Goal: Understand process/instructions: Learn how to perform a task or action

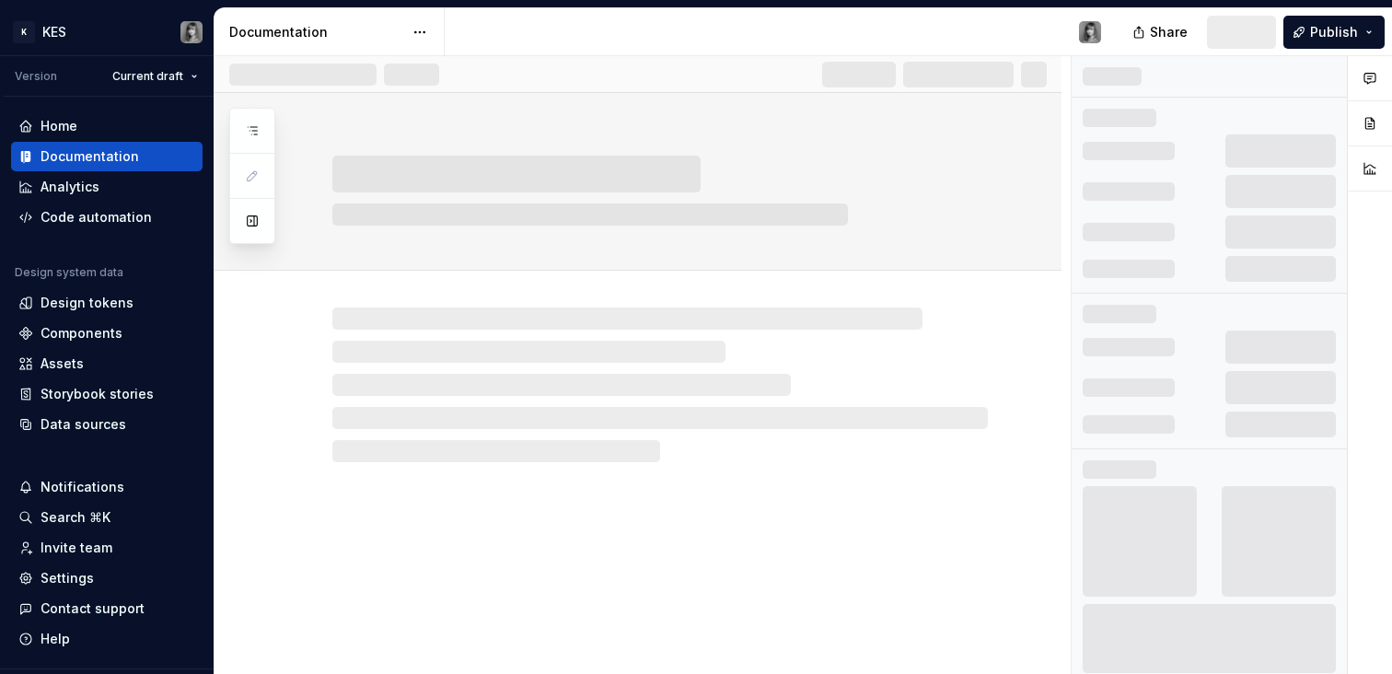
click at [246, 253] on div at bounding box center [637, 182] width 847 height 178
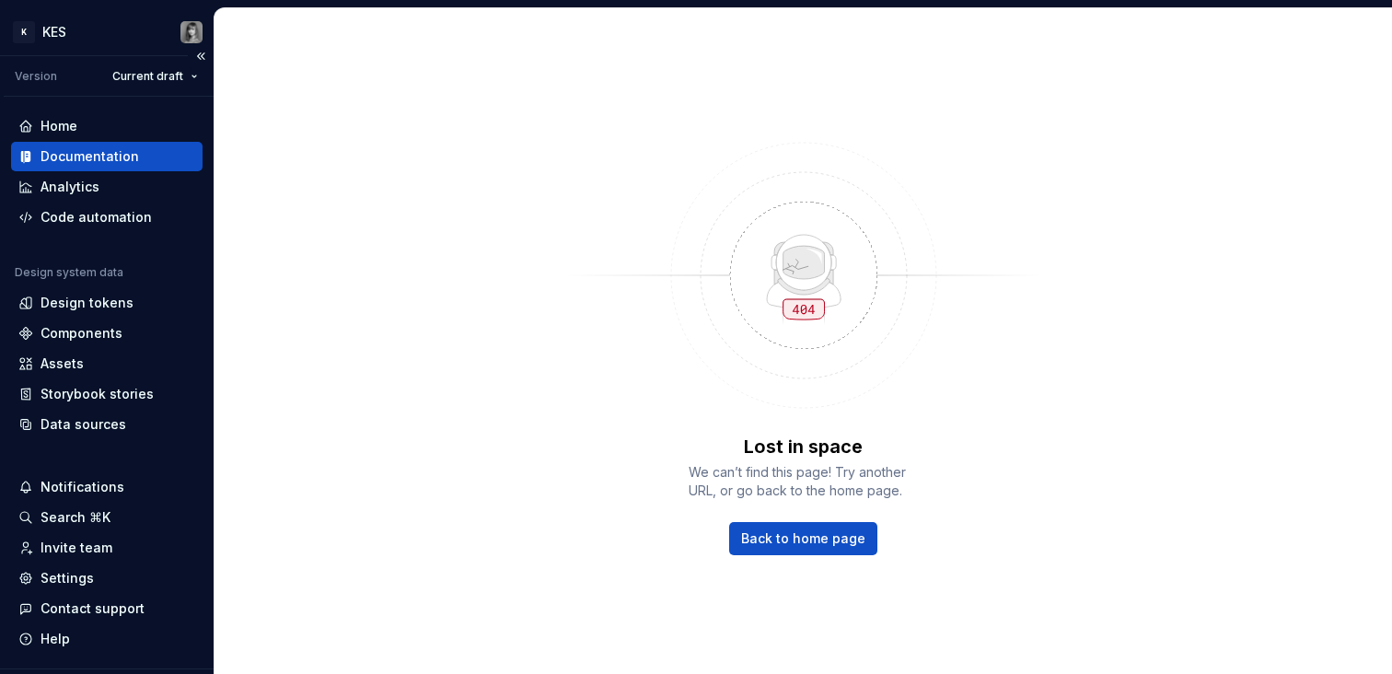
click at [98, 146] on div "Documentation" at bounding box center [106, 156] width 191 height 29
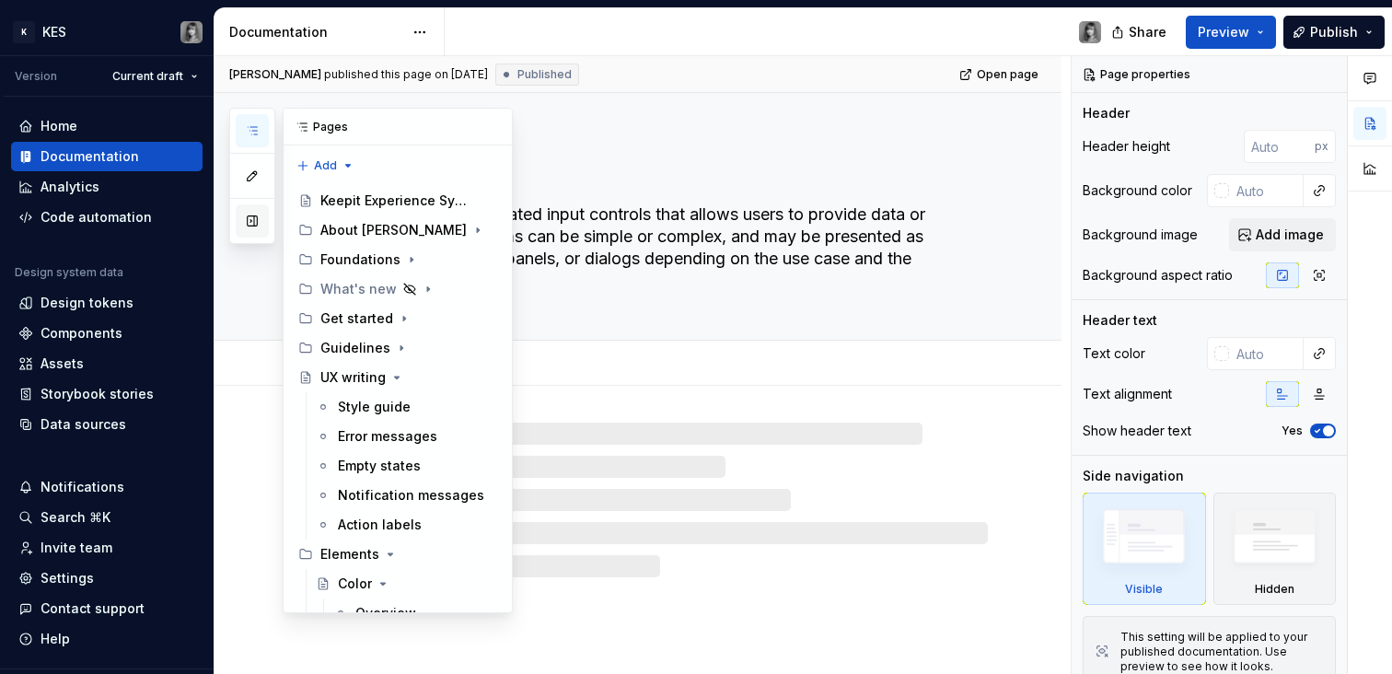
click at [255, 227] on button "button" at bounding box center [252, 220] width 33 height 33
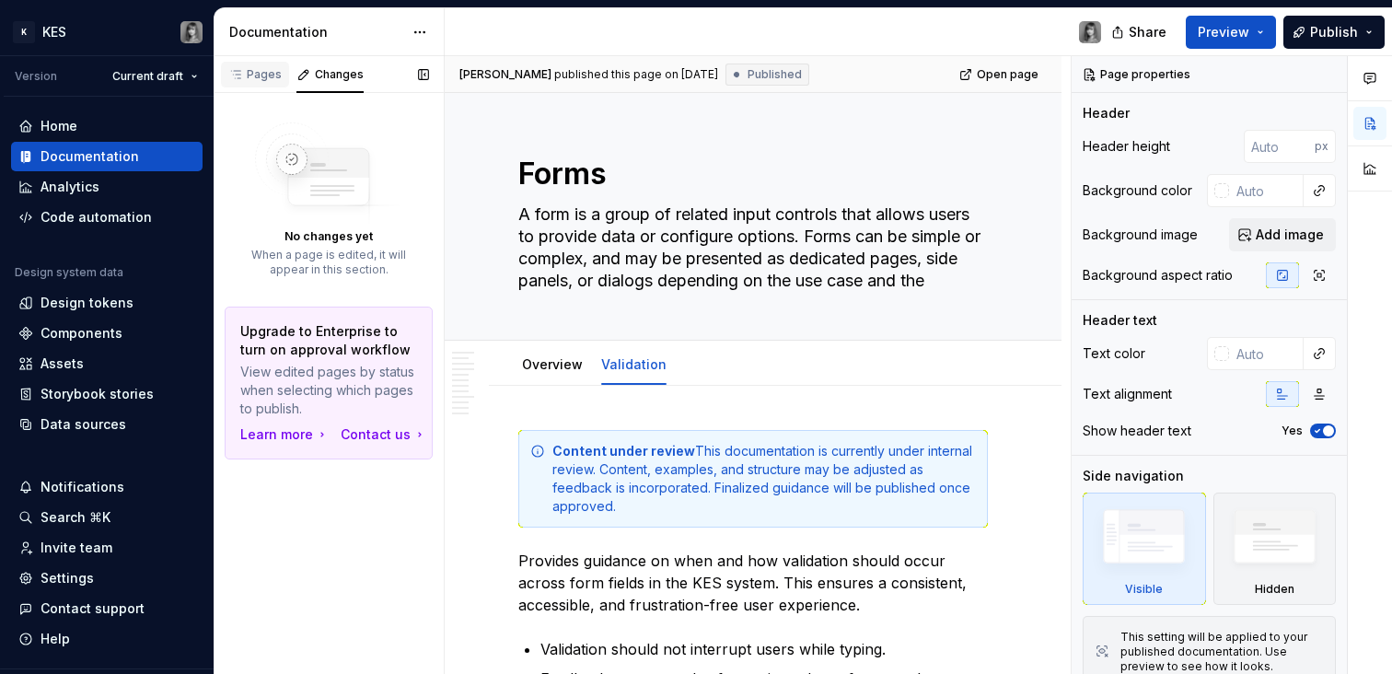
click at [261, 87] on div "Pages" at bounding box center [255, 75] width 68 height 26
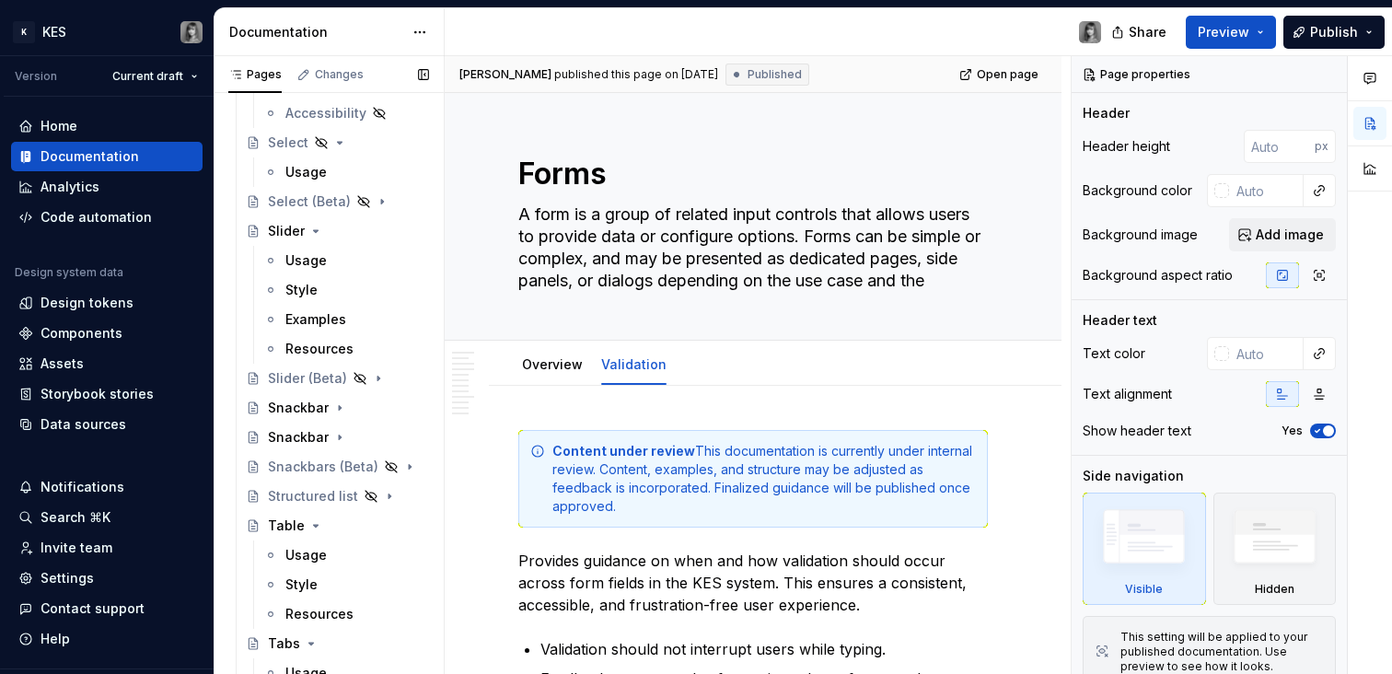
scroll to position [4572, 0]
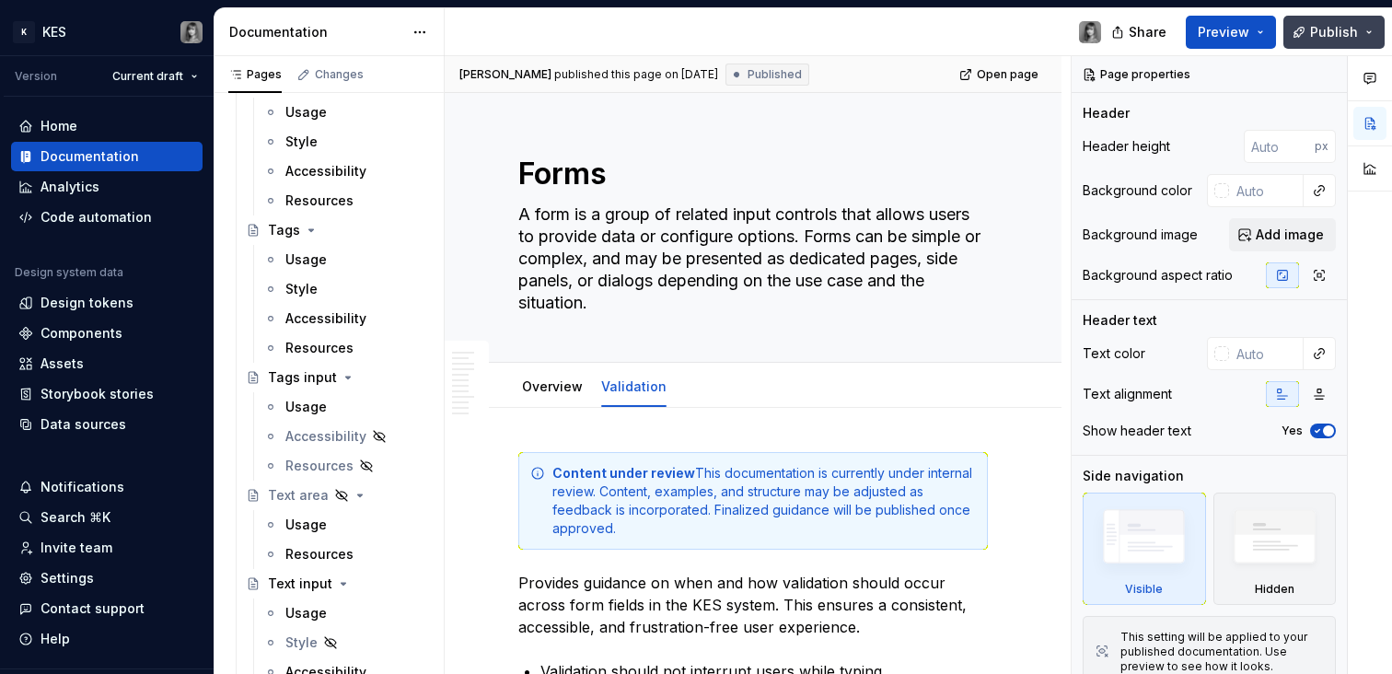
click at [1367, 37] on button "Publish" at bounding box center [1333, 32] width 101 height 33
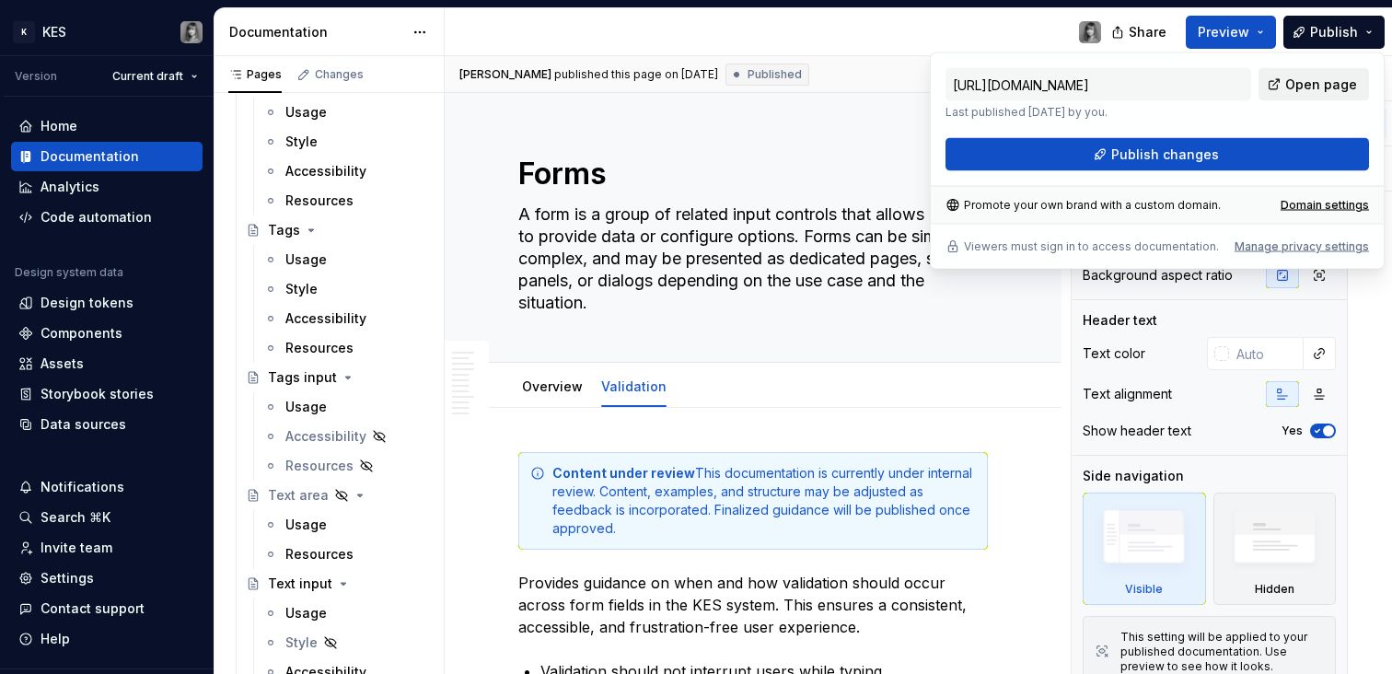
click at [1307, 93] on link "Open page" at bounding box center [1313, 84] width 110 height 33
type textarea "*"
